Goal: Transaction & Acquisition: Purchase product/service

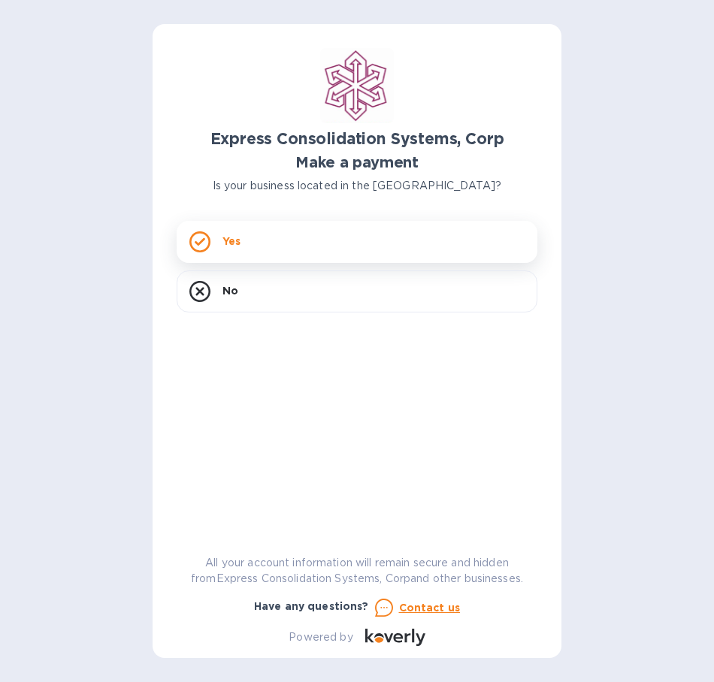
click at [495, 238] on div "Yes" at bounding box center [357, 242] width 361 height 42
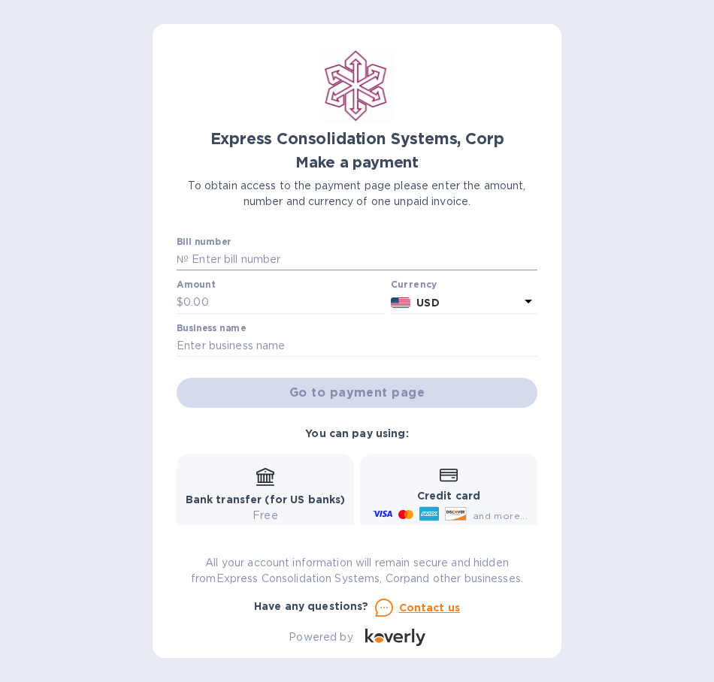
click at [240, 262] on input "text" at bounding box center [363, 260] width 349 height 23
type input "20-10-14388-01"
click at [330, 299] on input "text" at bounding box center [283, 303] width 201 height 23
type input "1"
type input "6"
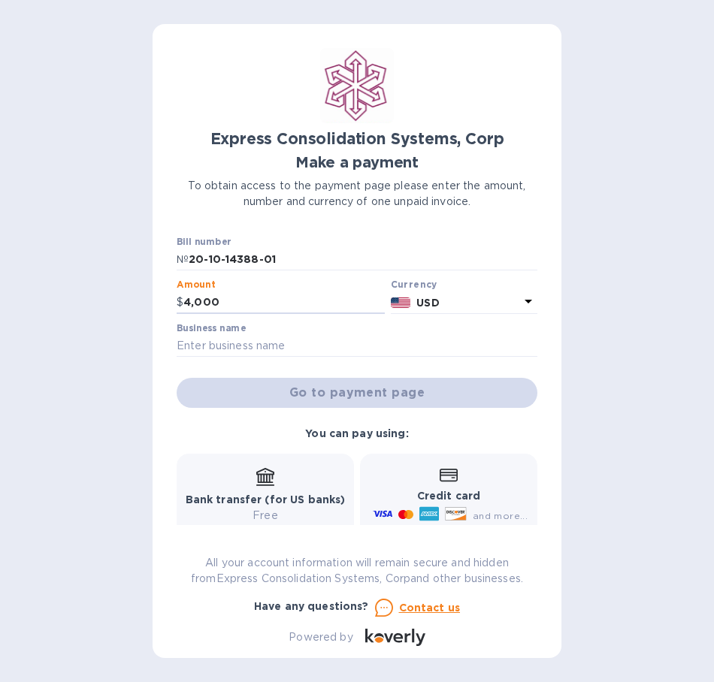
type input "4,000"
click at [336, 329] on div "Business name" at bounding box center [357, 340] width 361 height 35
click at [340, 345] on input "text" at bounding box center [357, 346] width 361 height 23
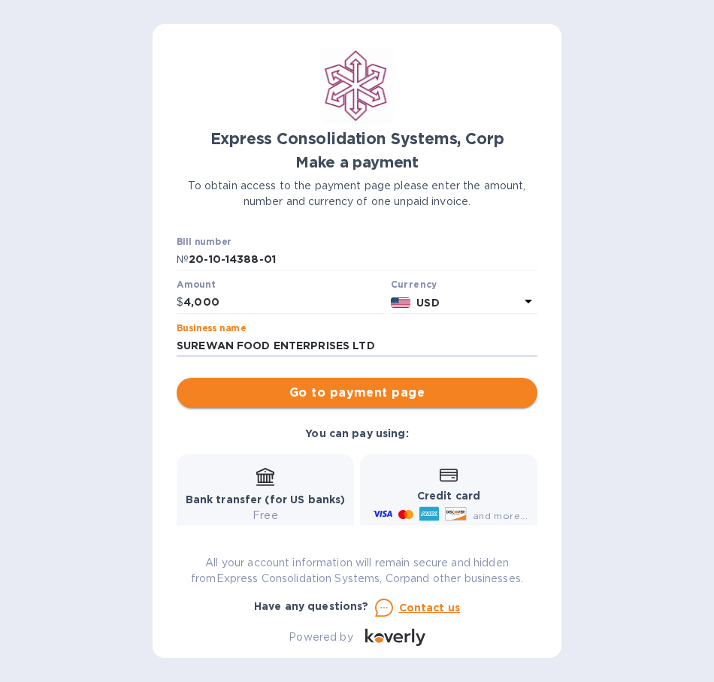
type input "SUREWAN FOOD ENTERPRISES LTD"
click at [389, 386] on span "Go to payment page" at bounding box center [357, 393] width 337 height 18
